Goal: Navigation & Orientation: Go to known website

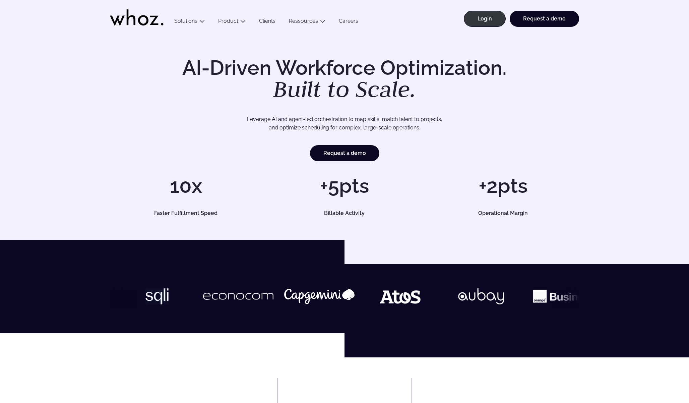
click at [484, 51] on div "AI-Driven Workforce Optimization. Built to Scale. Leverage AI and agent-led orc…" at bounding box center [344, 137] width 689 height 206
click at [488, 23] on link "Login" at bounding box center [485, 19] width 42 height 16
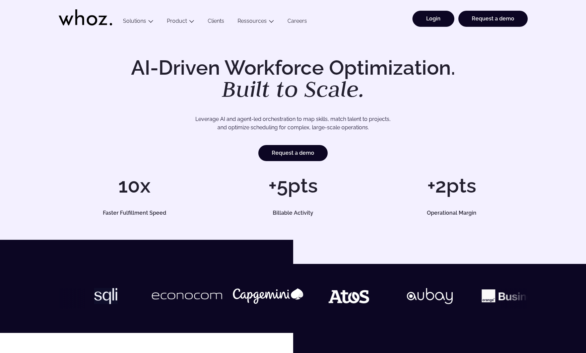
click at [427, 16] on link "Login" at bounding box center [434, 19] width 42 height 16
